Goal: Browse casually: Explore the website without a specific task or goal

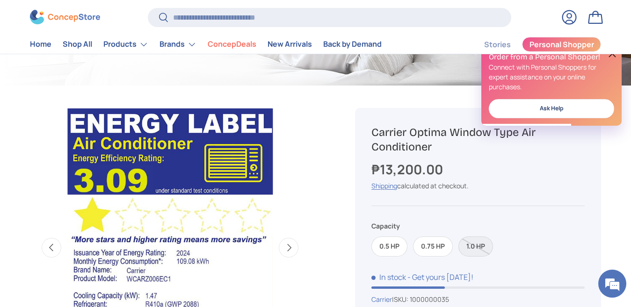
scroll to position [280, 0]
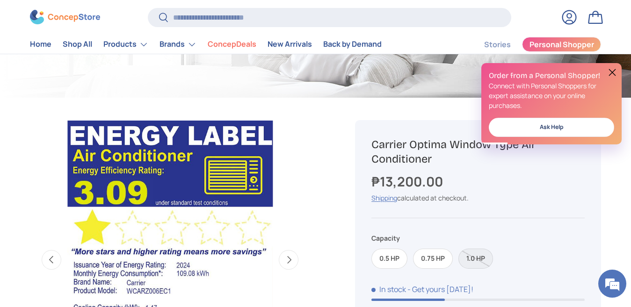
click at [611, 72] on button at bounding box center [611, 72] width 11 height 11
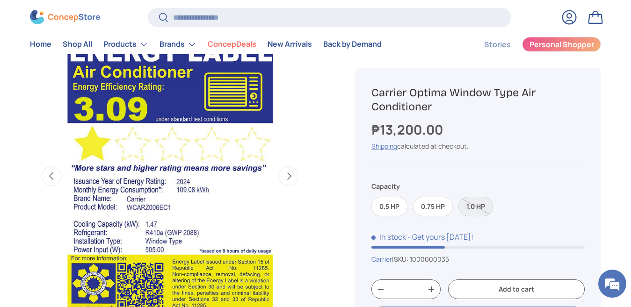
scroll to position [327, 0]
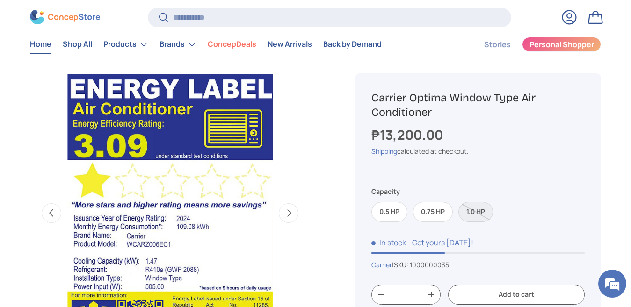
click at [42, 45] on link "Home" at bounding box center [41, 45] width 22 height 18
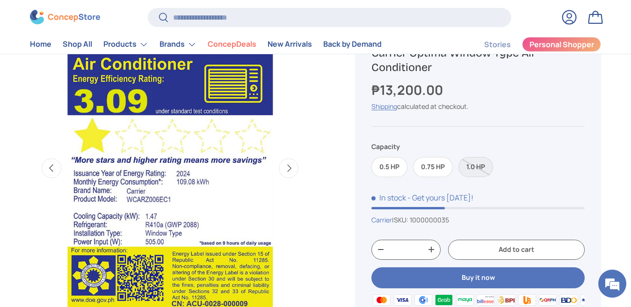
scroll to position [327, 0]
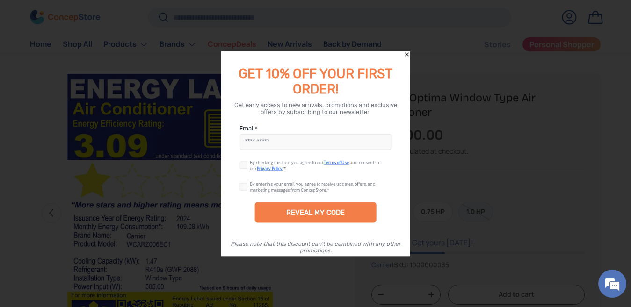
click at [405, 52] on icon "Close" at bounding box center [406, 54] width 7 height 7
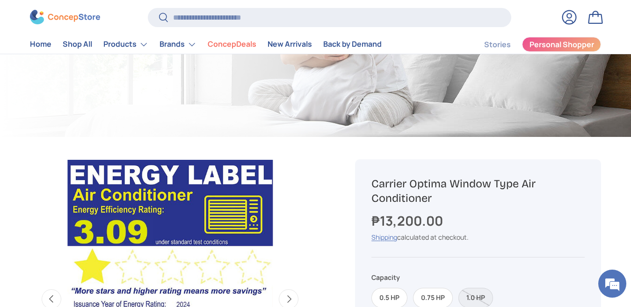
scroll to position [234, 0]
